Goal: Information Seeking & Learning: Learn about a topic

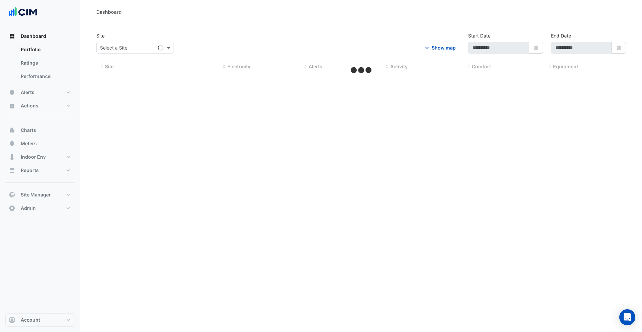
type input "**********"
select select "***"
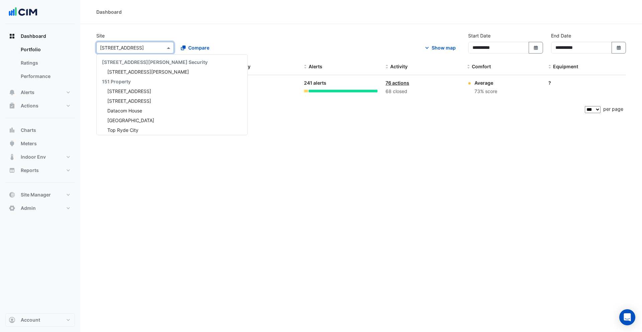
click at [142, 49] on input "text" at bounding box center [128, 47] width 57 height 7
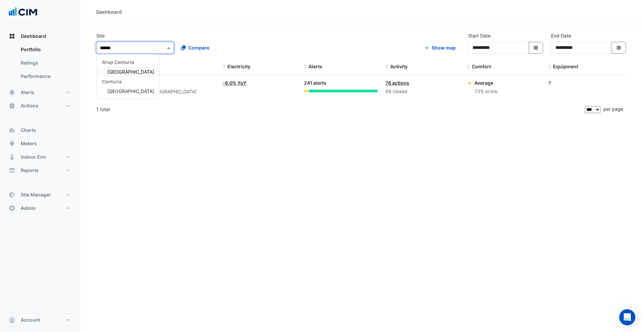
type input "*******"
click at [129, 71] on span "[GEOGRAPHIC_DATA]" at bounding box center [130, 72] width 47 height 6
click at [129, 83] on span "Square" at bounding box center [134, 82] width 23 height 7
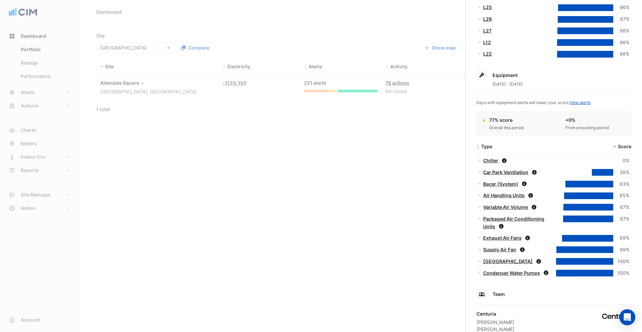
scroll to position [445, 0]
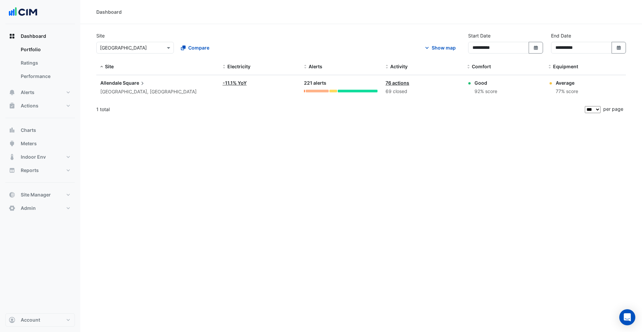
drag, startPoint x: 141, startPoint y: 51, endPoint x: 125, endPoint y: 48, distance: 16.9
click at [137, 50] on ngb-offcanvas-backdrop at bounding box center [321, 166] width 642 height 332
click at [125, 48] on input "text" at bounding box center [128, 47] width 57 height 7
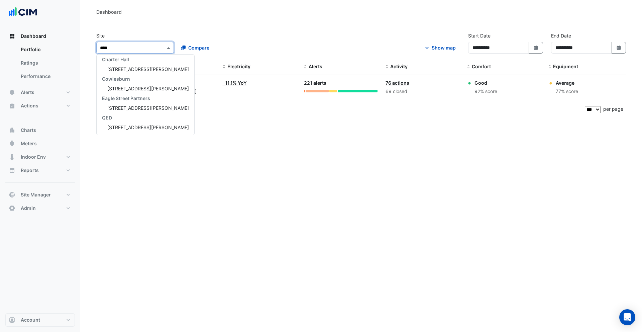
scroll to position [22, 0]
type input "*****"
click at [119, 68] on span "[STREET_ADDRESS][PERSON_NAME]" at bounding box center [148, 69] width 82 height 6
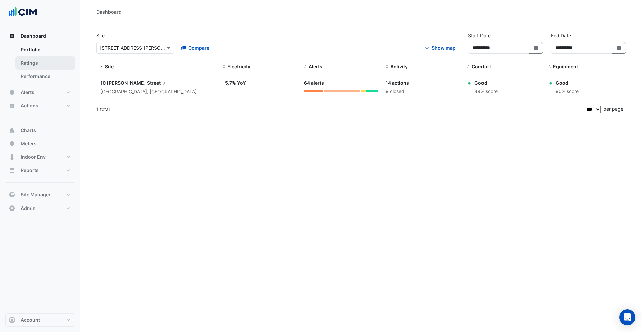
click at [34, 60] on link "Ratings" at bounding box center [44, 62] width 59 height 13
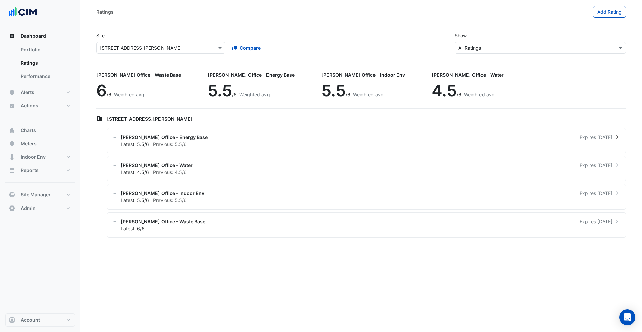
click at [152, 143] on div "Latest: 5.5/6 Previous: 5.5/6" at bounding box center [370, 143] width 499 height 7
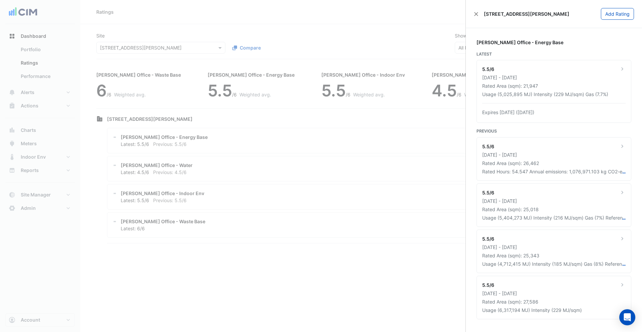
click at [152, 143] on ngb-offcanvas-backdrop at bounding box center [321, 166] width 642 height 332
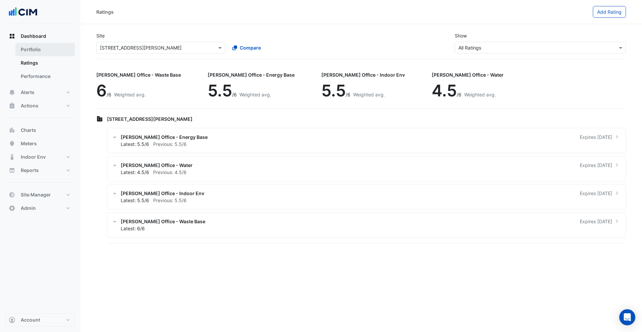
click at [32, 47] on link "Portfolio" at bounding box center [44, 49] width 59 height 13
select select "***"
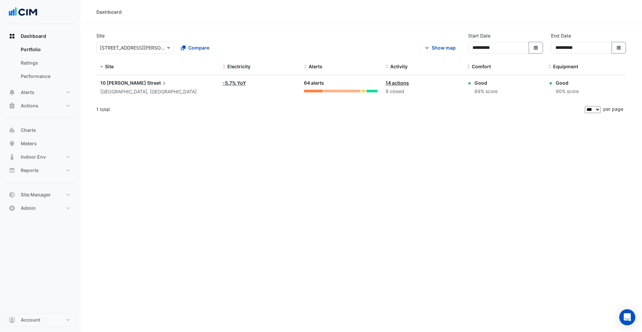
click at [147, 85] on span "Street" at bounding box center [157, 82] width 20 height 7
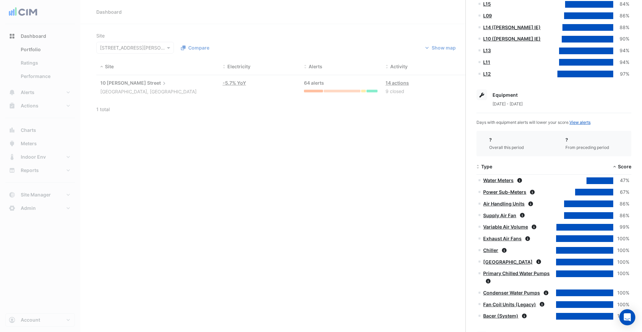
scroll to position [224, 0]
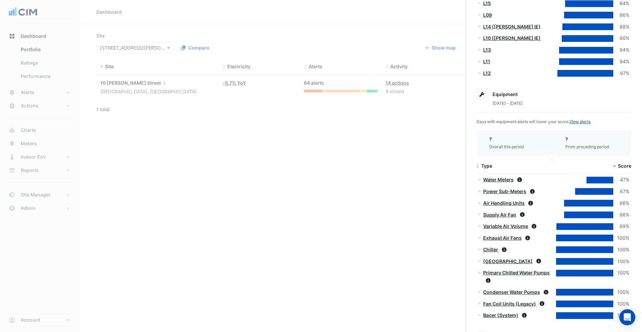
click at [489, 164] on span "Type" at bounding box center [486, 166] width 11 height 6
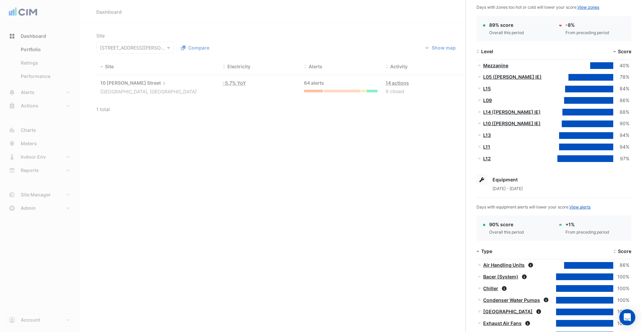
scroll to position [129, 0]
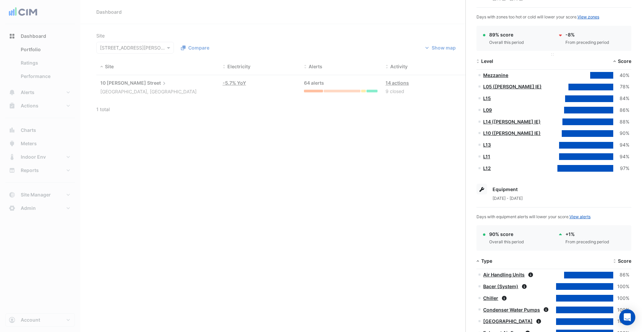
click at [490, 62] on span "Level" at bounding box center [487, 61] width 12 height 6
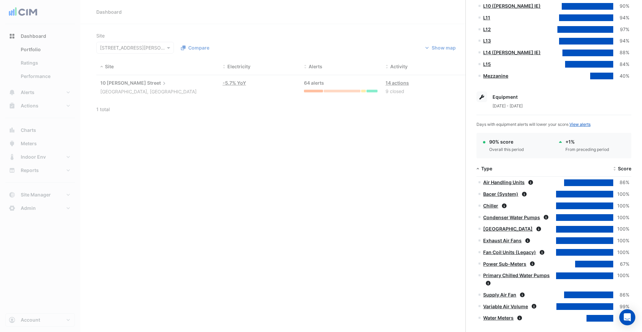
scroll to position [230, 0]
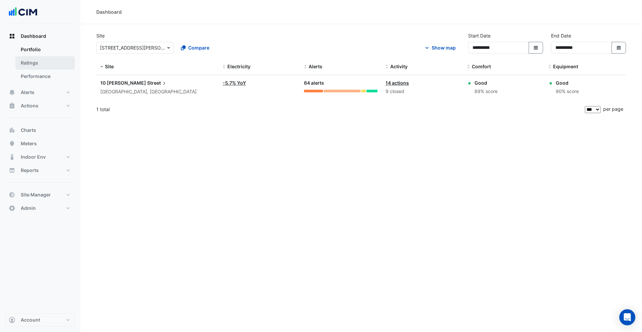
drag, startPoint x: 49, startPoint y: 54, endPoint x: 43, endPoint y: 62, distance: 10.2
click at [49, 55] on ngb-offcanvas-backdrop at bounding box center [321, 166] width 642 height 332
click at [40, 64] on link "Ratings" at bounding box center [44, 62] width 59 height 13
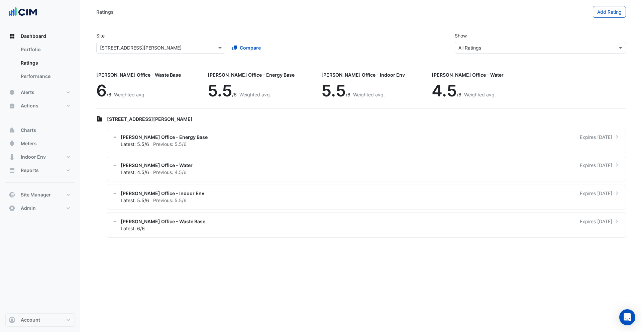
click at [125, 49] on input "text" at bounding box center [154, 47] width 108 height 7
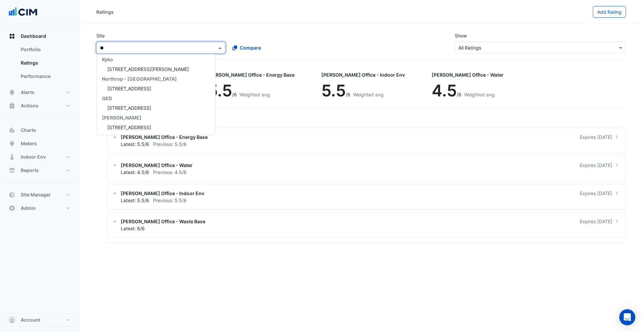
scroll to position [41, 0]
type input "***"
click at [131, 69] on span "[STREET_ADDRESS]" at bounding box center [129, 69] width 44 height 6
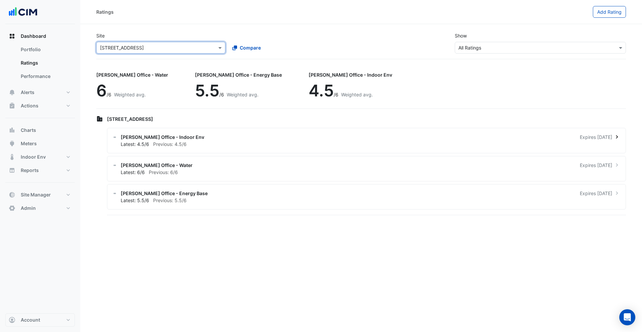
click at [145, 132] on div "[PERSON_NAME] Office - Indoor Env Expires [DATE] Latest: 4.5/6 Previous: 4.5/6" at bounding box center [366, 140] width 519 height 25
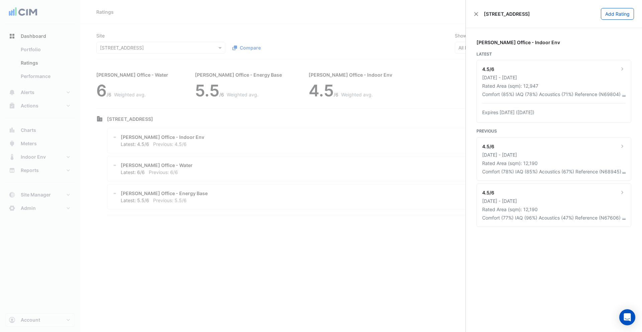
click at [145, 132] on ngb-offcanvas-backdrop at bounding box center [321, 166] width 642 height 332
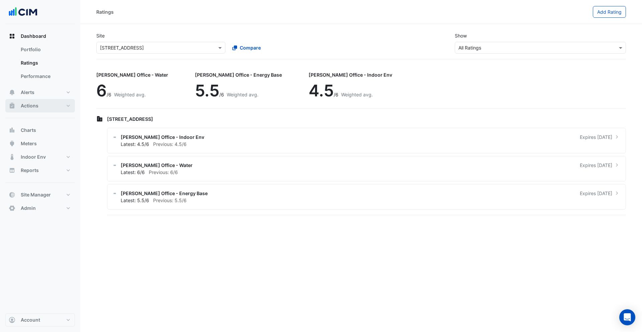
click at [39, 105] on button "Actions" at bounding box center [40, 105] width 70 height 13
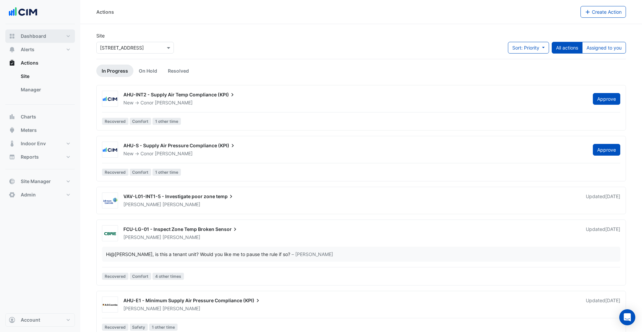
click at [37, 33] on span "Dashboard" at bounding box center [33, 36] width 25 height 7
select select "***"
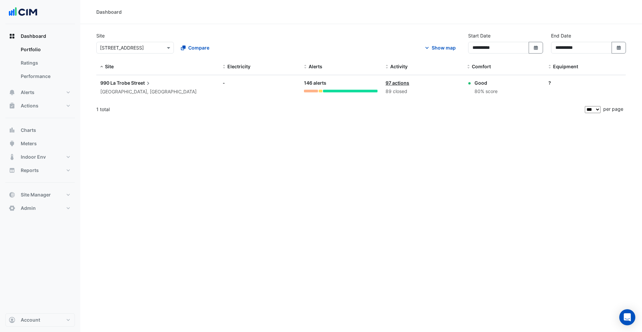
click at [122, 81] on span "990 La Trobe" at bounding box center [115, 83] width 30 height 6
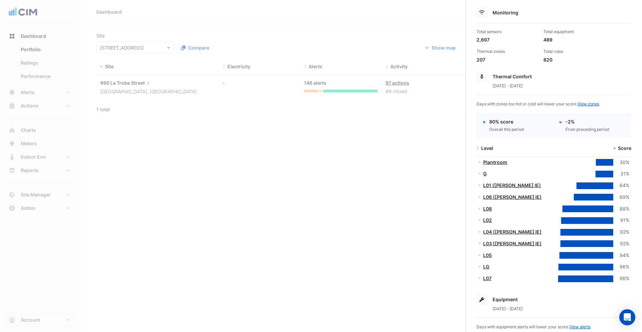
scroll to position [43, 0]
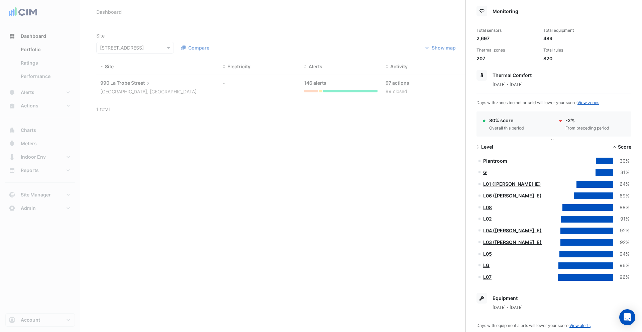
click at [494, 145] on div "Level" at bounding box center [515, 147] width 78 height 8
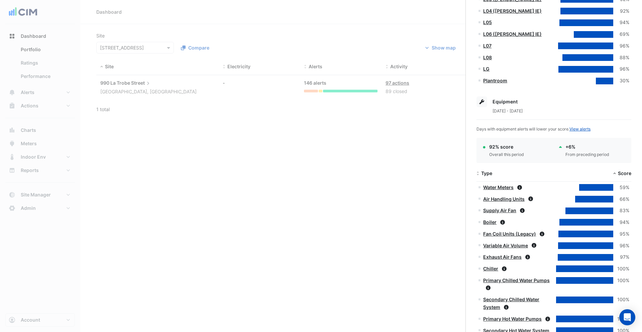
scroll to position [285, 0]
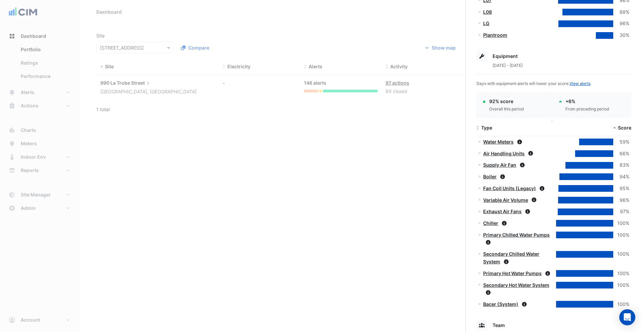
click at [490, 126] on span "Type" at bounding box center [486, 128] width 11 height 6
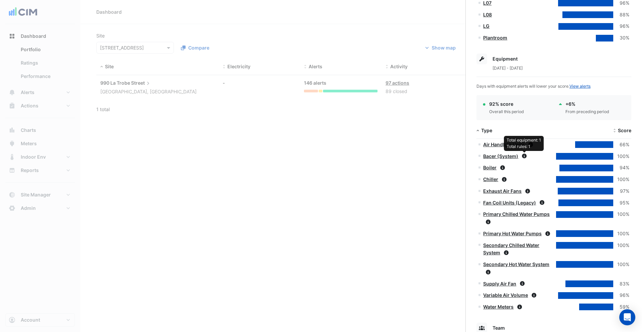
scroll to position [283, 0]
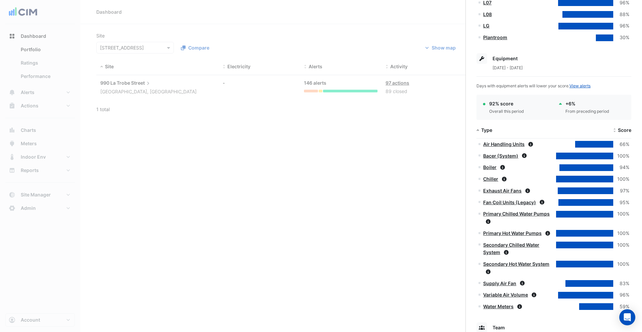
click at [524, 175] on div "Chiller" at bounding box center [515, 179] width 74 height 8
click at [487, 129] on span "Type" at bounding box center [486, 130] width 11 height 6
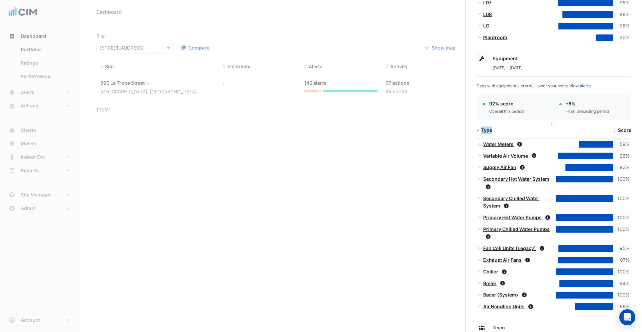
click at [487, 129] on span "Type" at bounding box center [486, 130] width 11 height 6
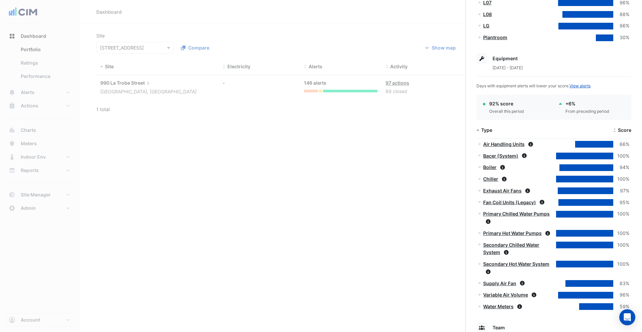
click at [45, 92] on ngb-offcanvas-backdrop at bounding box center [321, 166] width 642 height 332
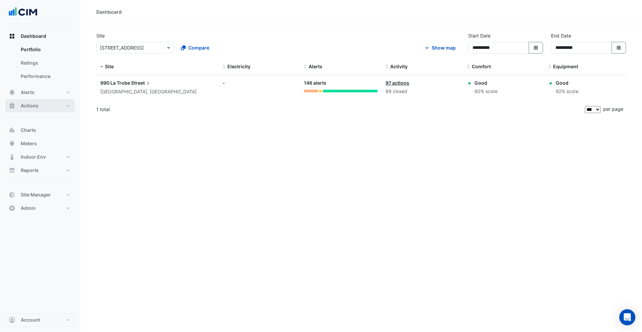
click at [37, 107] on span "Actions" at bounding box center [30, 105] width 18 height 7
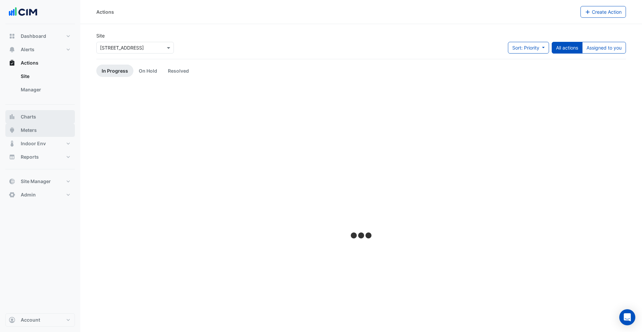
drag, startPoint x: 37, startPoint y: 126, endPoint x: 38, endPoint y: 122, distance: 4.5
click at [37, 126] on button "Meters" at bounding box center [40, 129] width 70 height 13
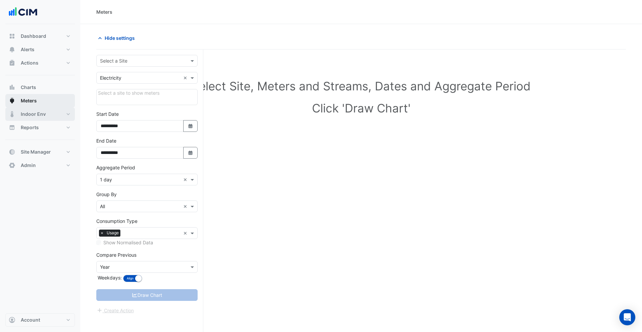
click at [38, 121] on div "Dashboard Portfolio Ratings Performance Alerts Site Rules Templates Actions Sit…" at bounding box center [40, 100] width 70 height 142
click at [41, 89] on button "Charts" at bounding box center [40, 87] width 70 height 13
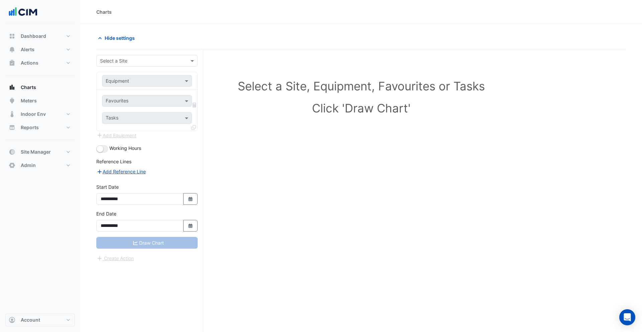
click at [129, 63] on input "text" at bounding box center [140, 60] width 81 height 7
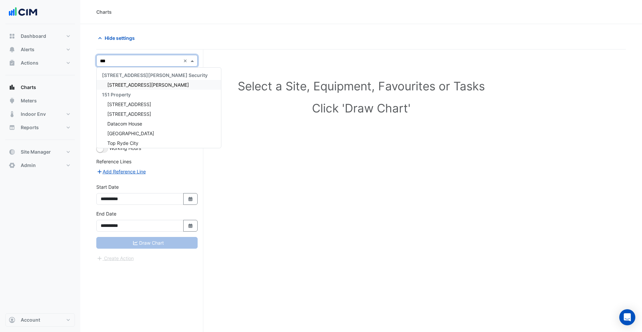
type input "****"
click at [134, 79] on div "[GEOGRAPHIC_DATA]" at bounding box center [147, 75] width 101 height 10
click at [133, 83] on span "[STREET_ADDRESS][PERSON_NAME]" at bounding box center [148, 85] width 82 height 6
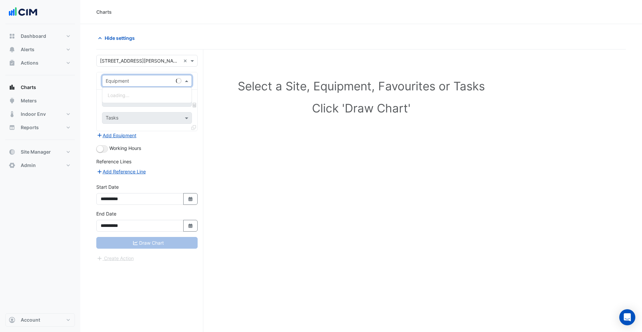
click at [120, 82] on input "text" at bounding box center [140, 81] width 69 height 7
type input "**"
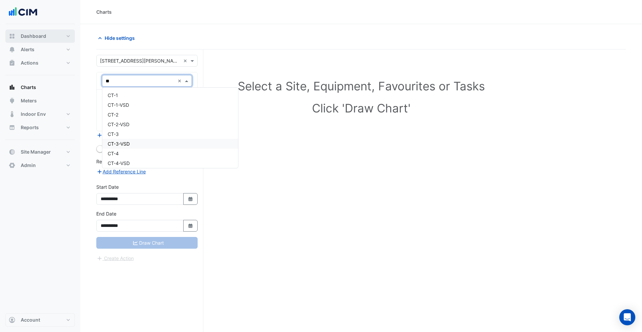
click at [38, 41] on button "Dashboard" at bounding box center [40, 35] width 70 height 13
select select "***"
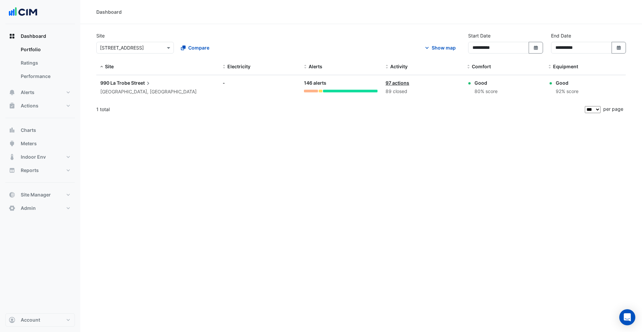
drag, startPoint x: 304, startPoint y: 121, endPoint x: 274, endPoint y: 123, distance: 29.8
click at [304, 121] on div "**********" at bounding box center [361, 166] width 562 height 332
